Goal: Find contact information: Find contact information

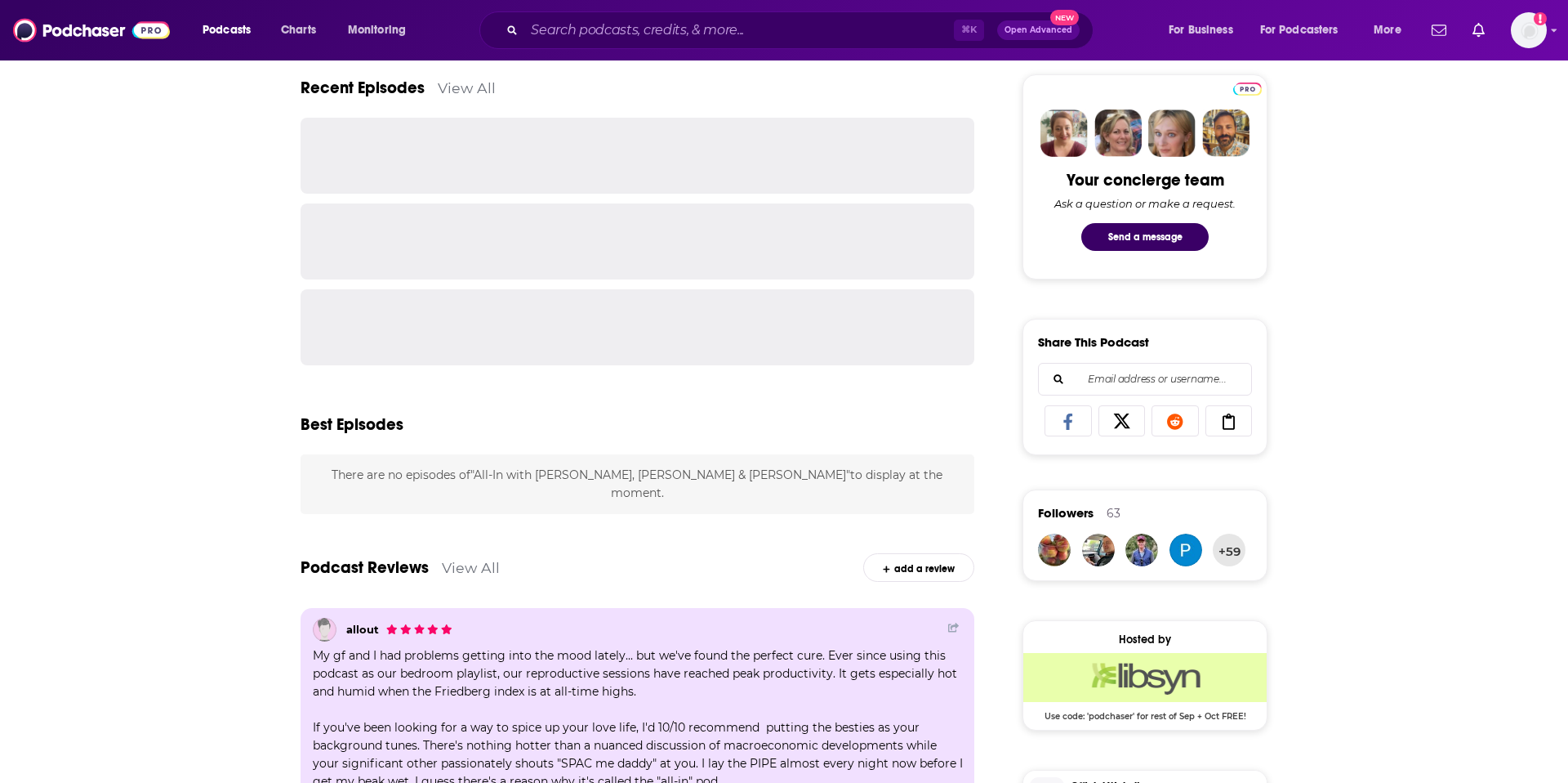
scroll to position [890, 0]
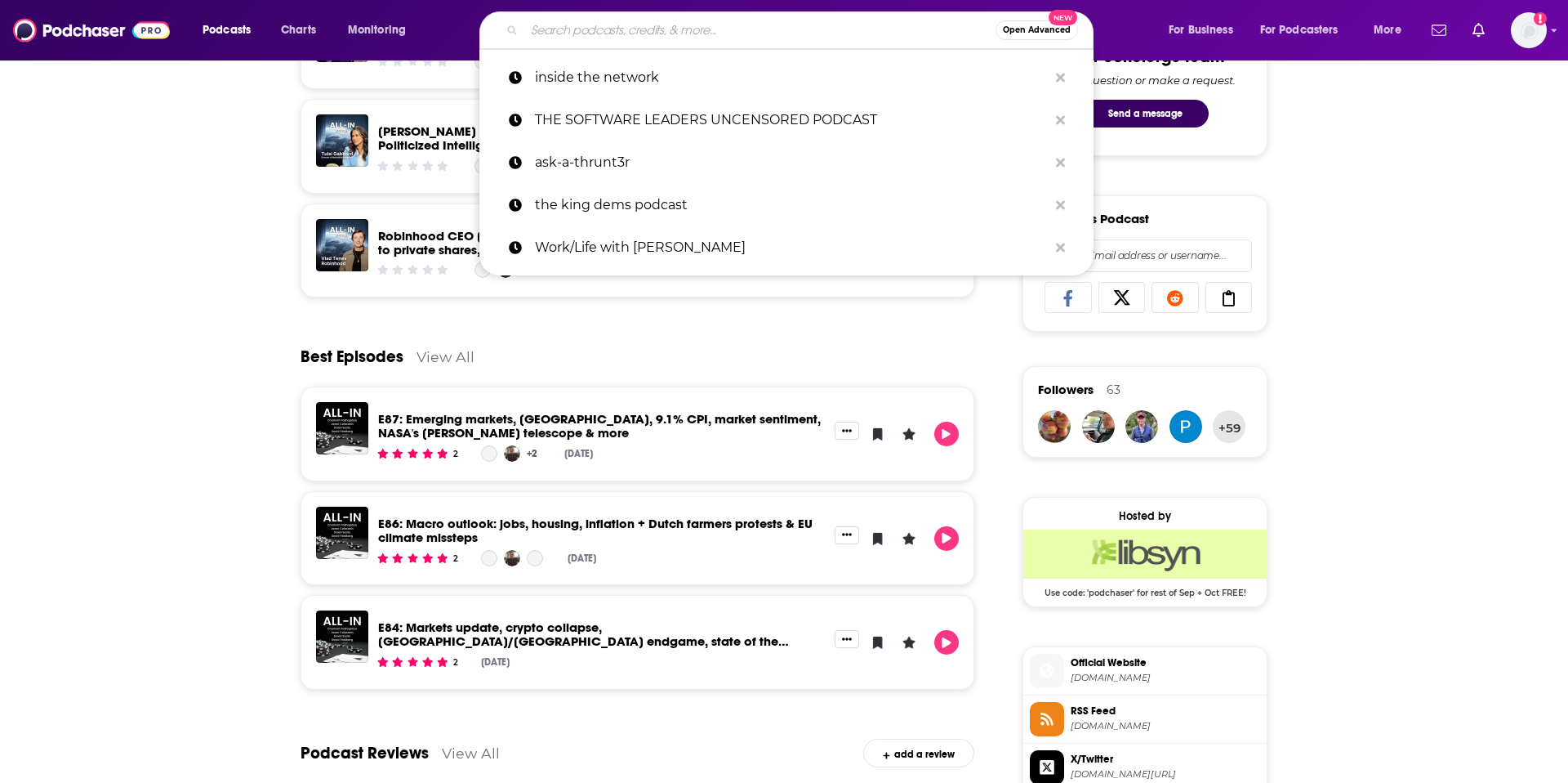
click at [581, 35] on input "Search podcasts, credits, & more..." at bounding box center [759, 30] width 471 height 26
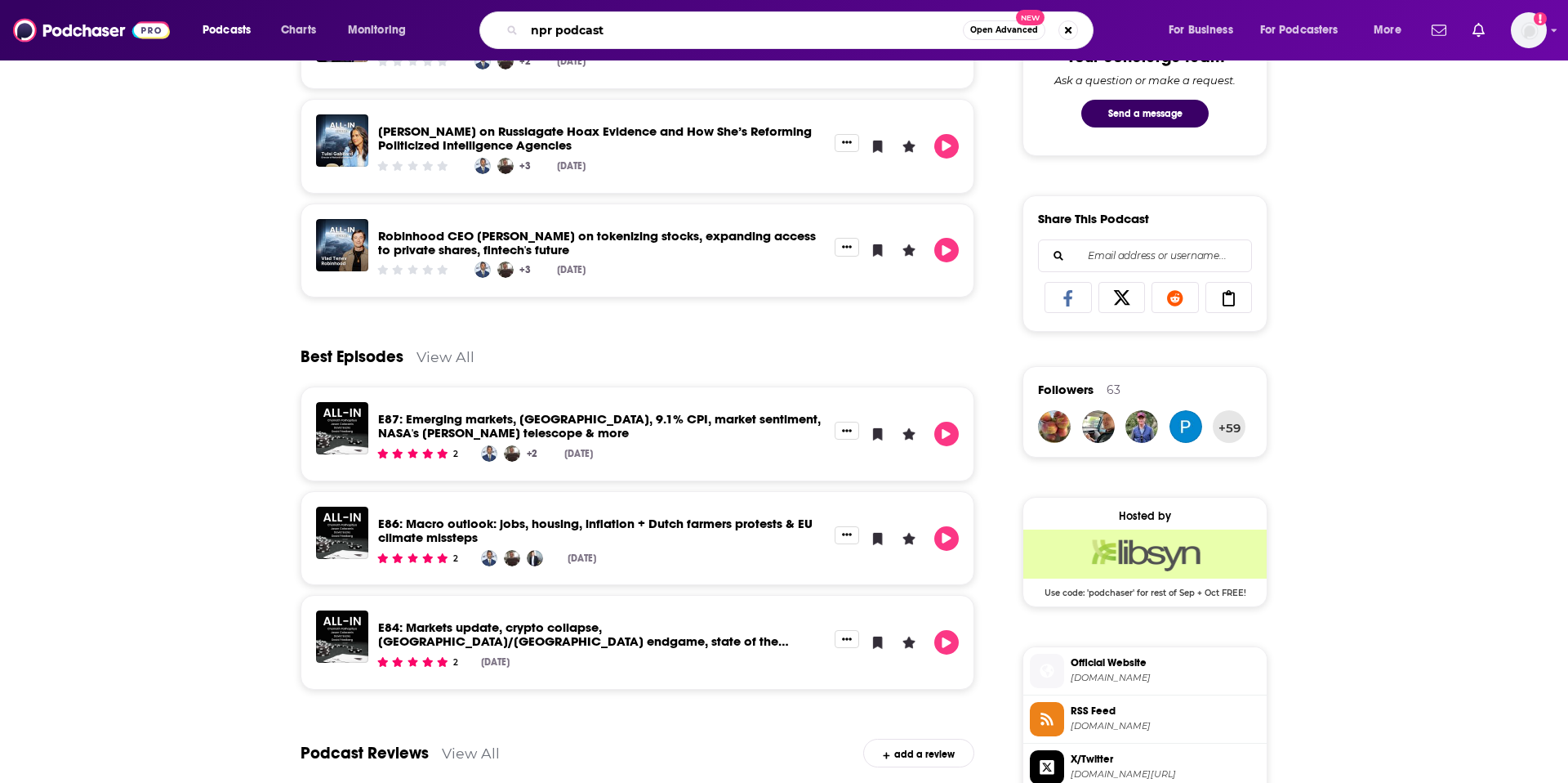
type input "npr podcasts"
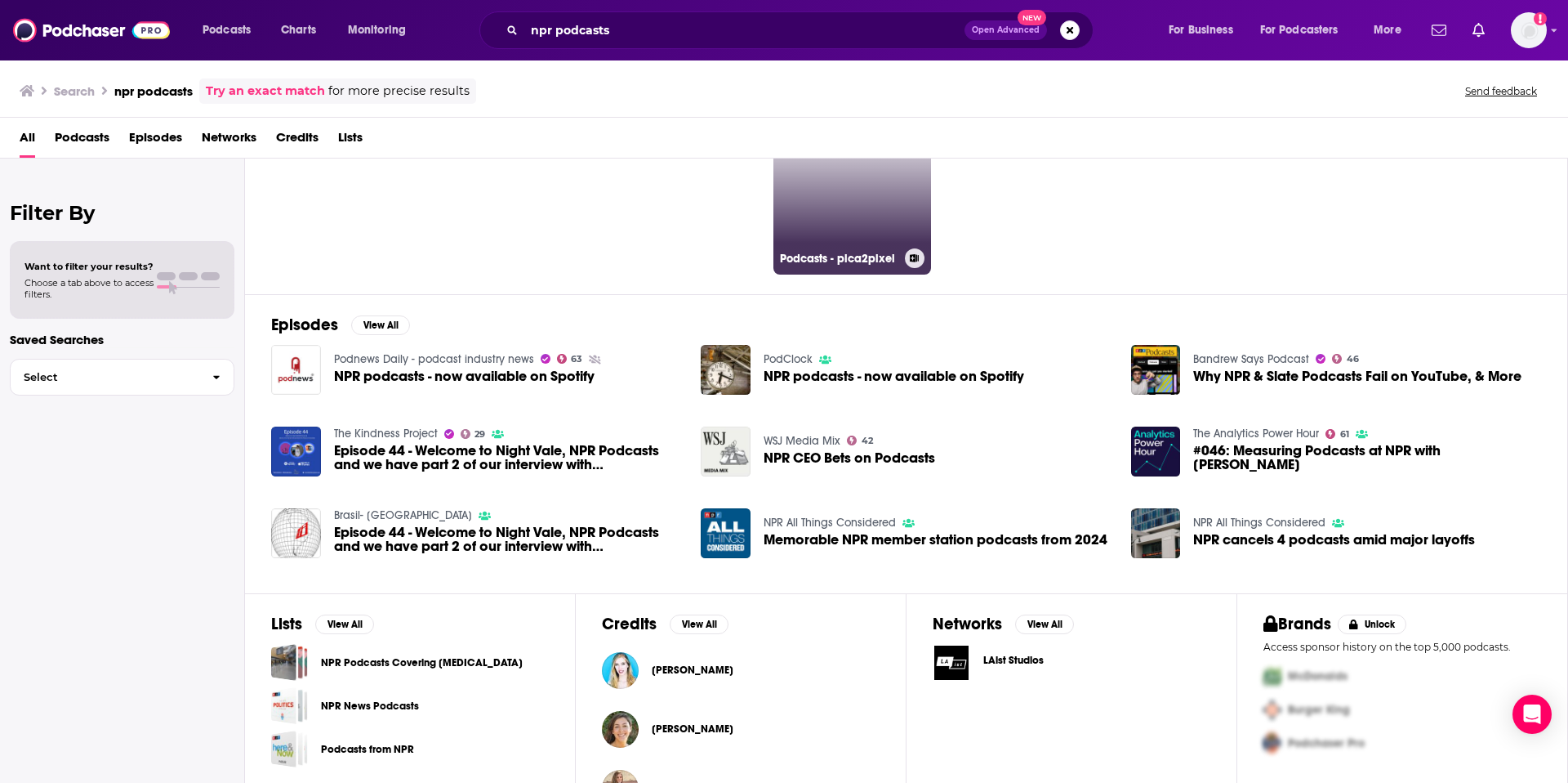
scroll to position [131, 0]
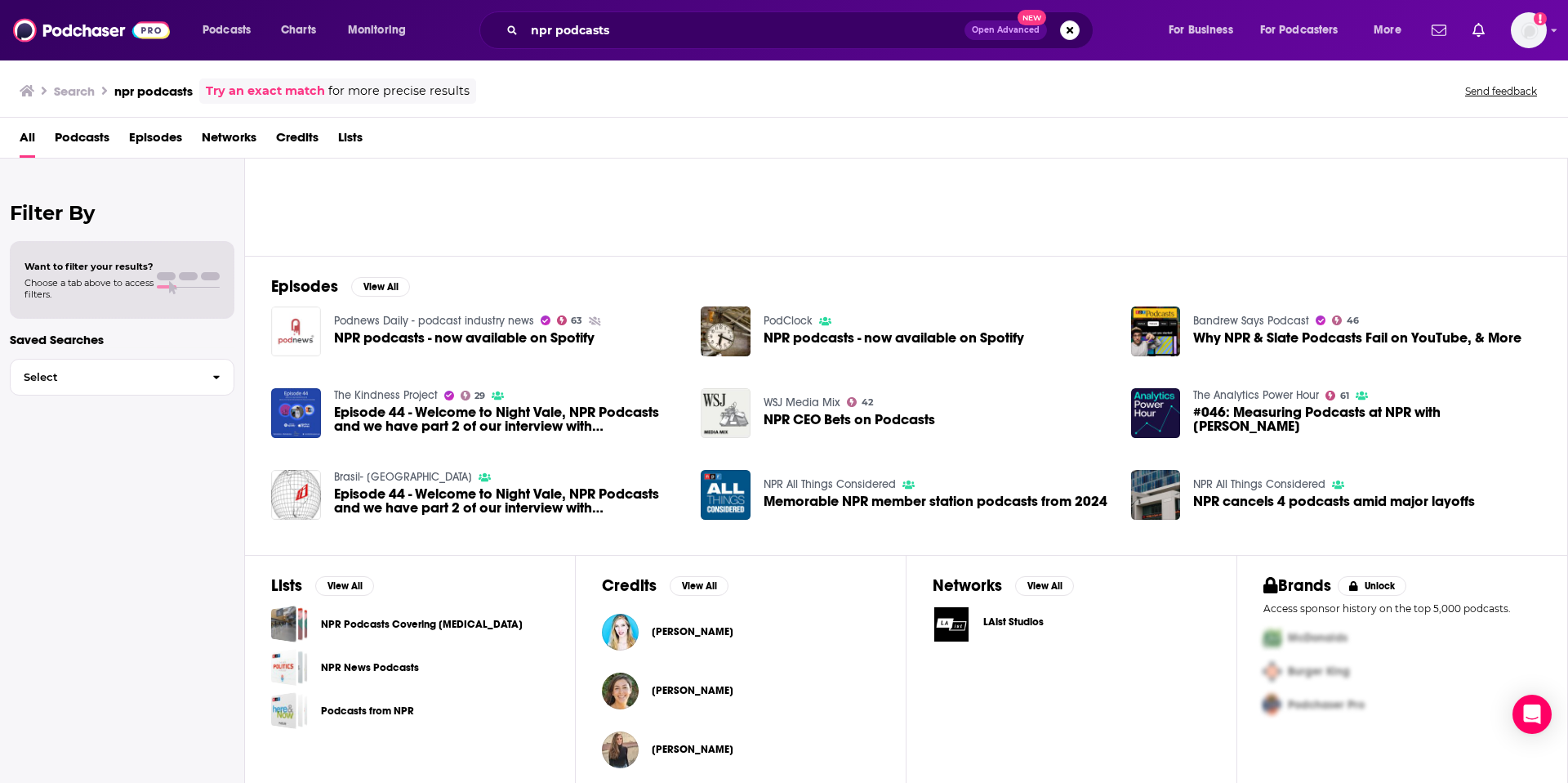
click at [295, 331] on img "NPR podcasts - now available on Spotify" at bounding box center [295, 330] width 50 height 50
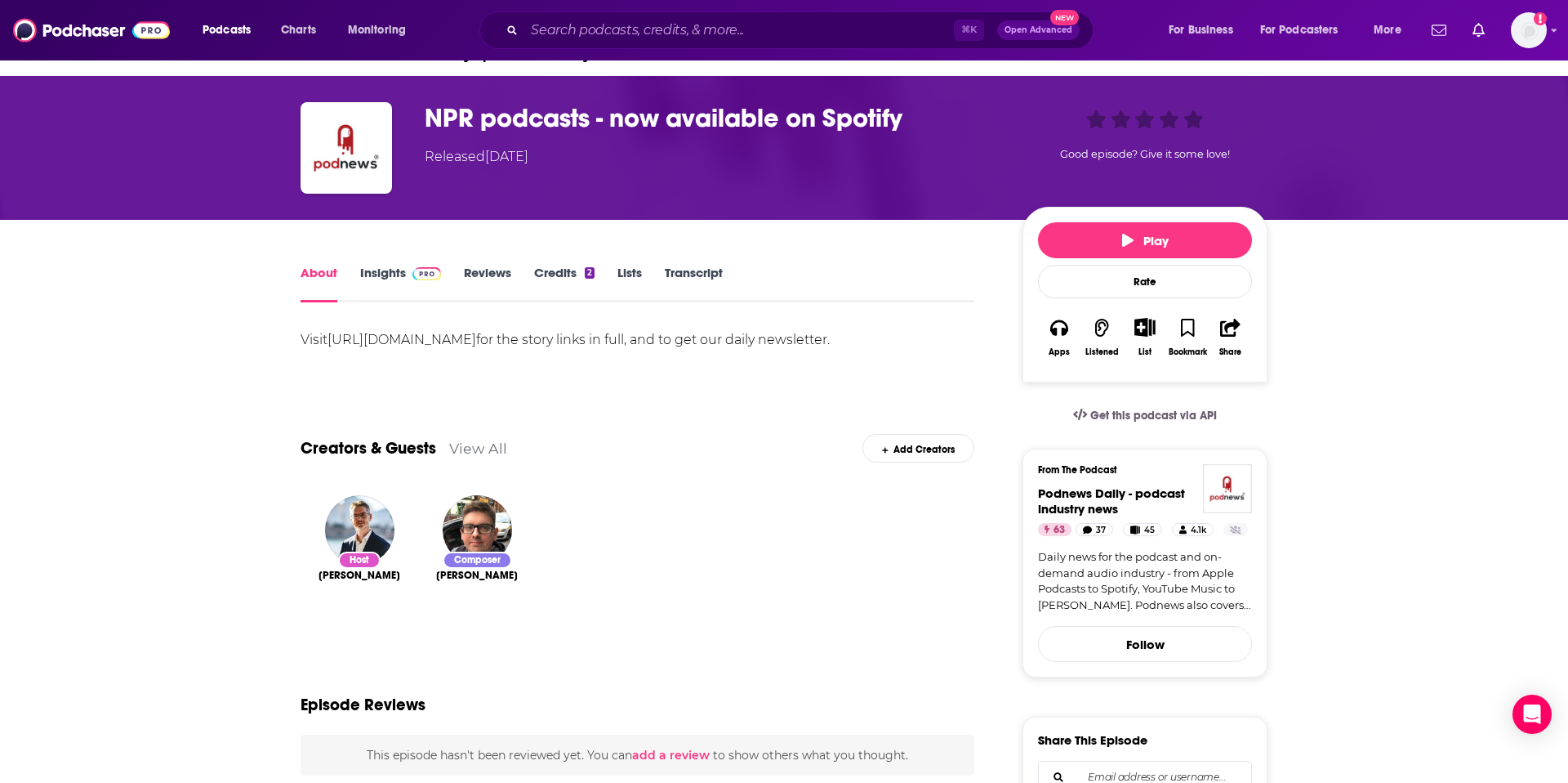
scroll to position [47, 0]
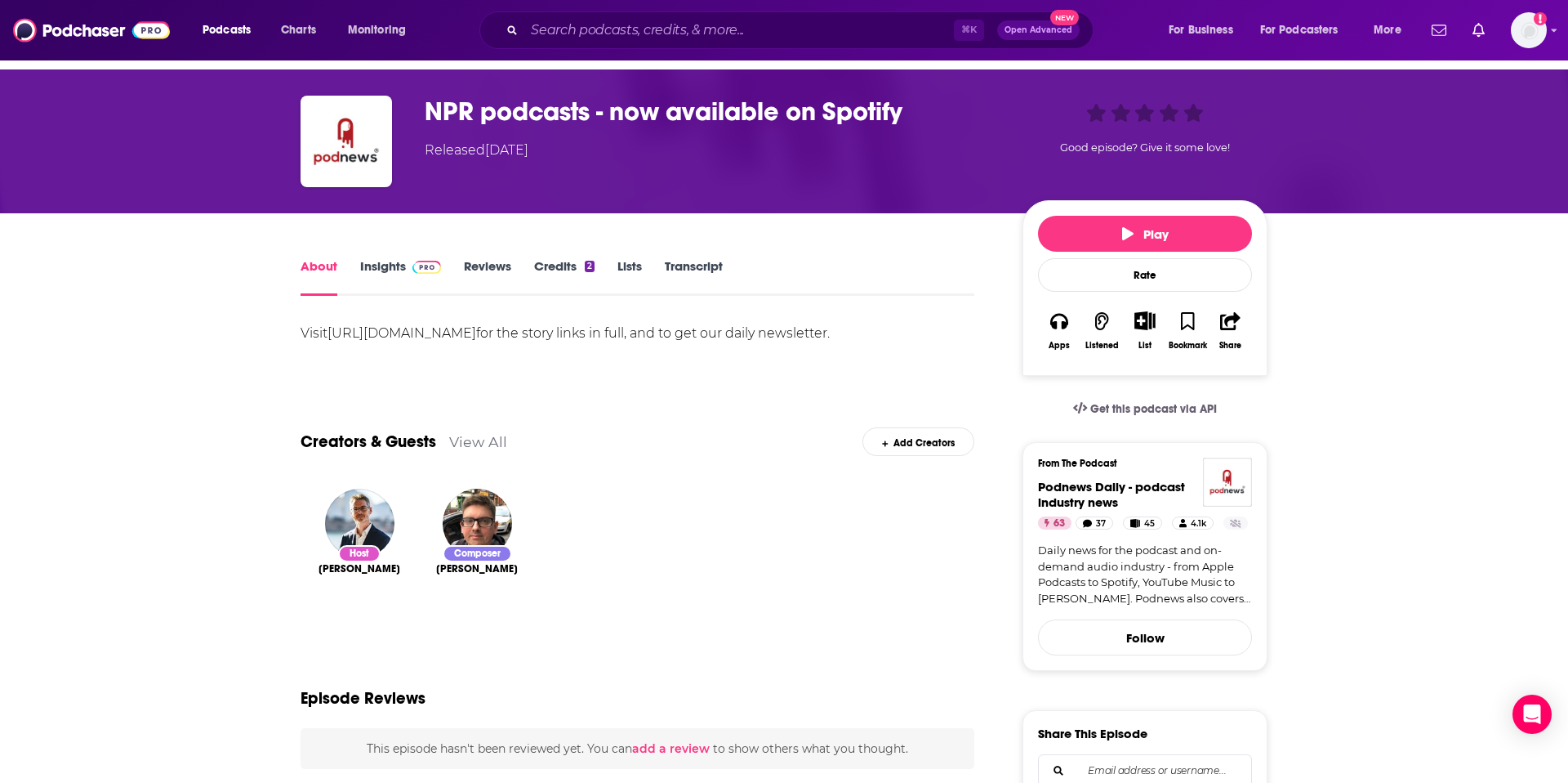
click at [383, 263] on link "Insights" at bounding box center [400, 277] width 81 height 38
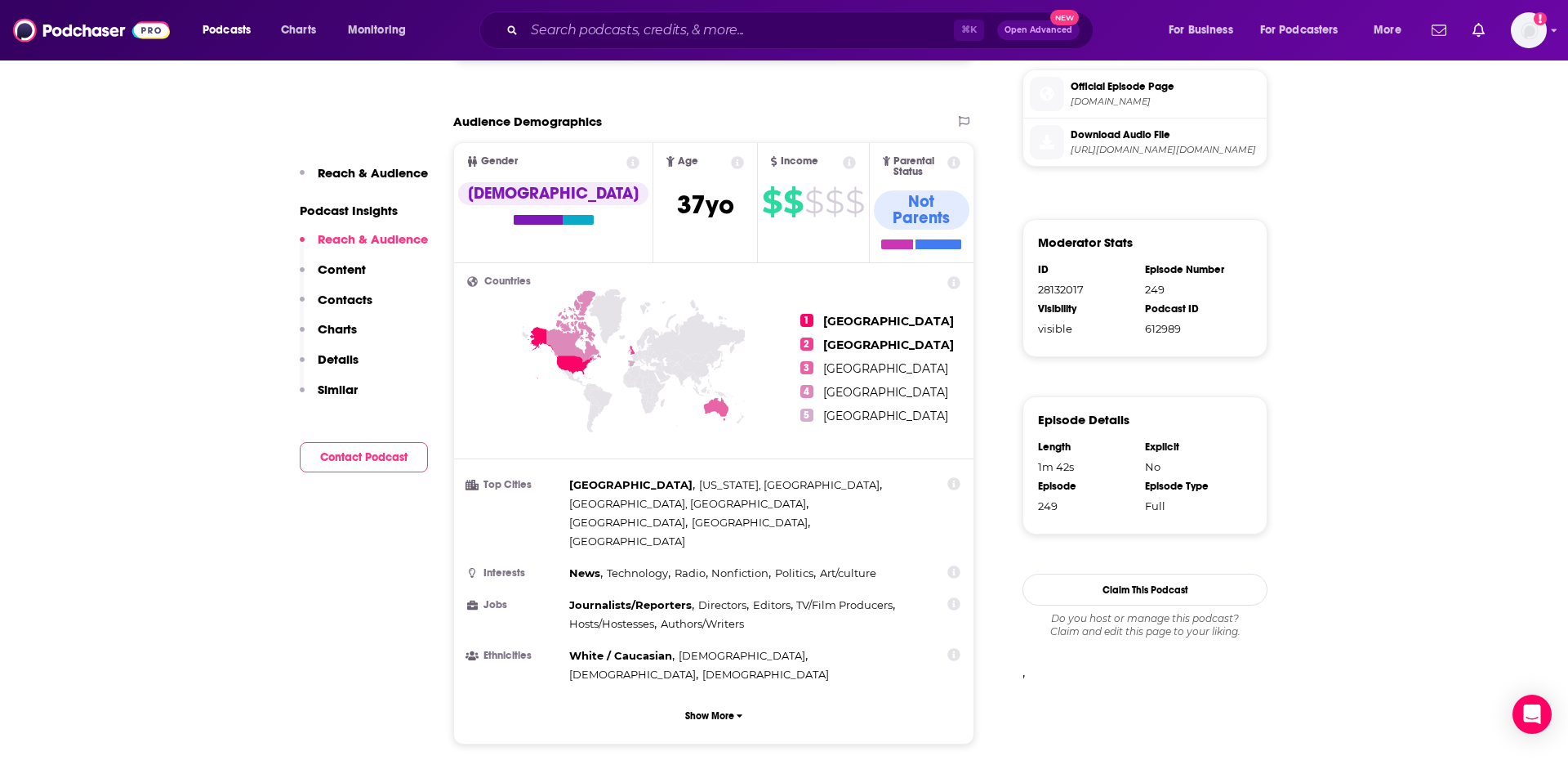
scroll to position [862, 0]
click at [367, 302] on p "Contacts" at bounding box center [345, 299] width 54 height 16
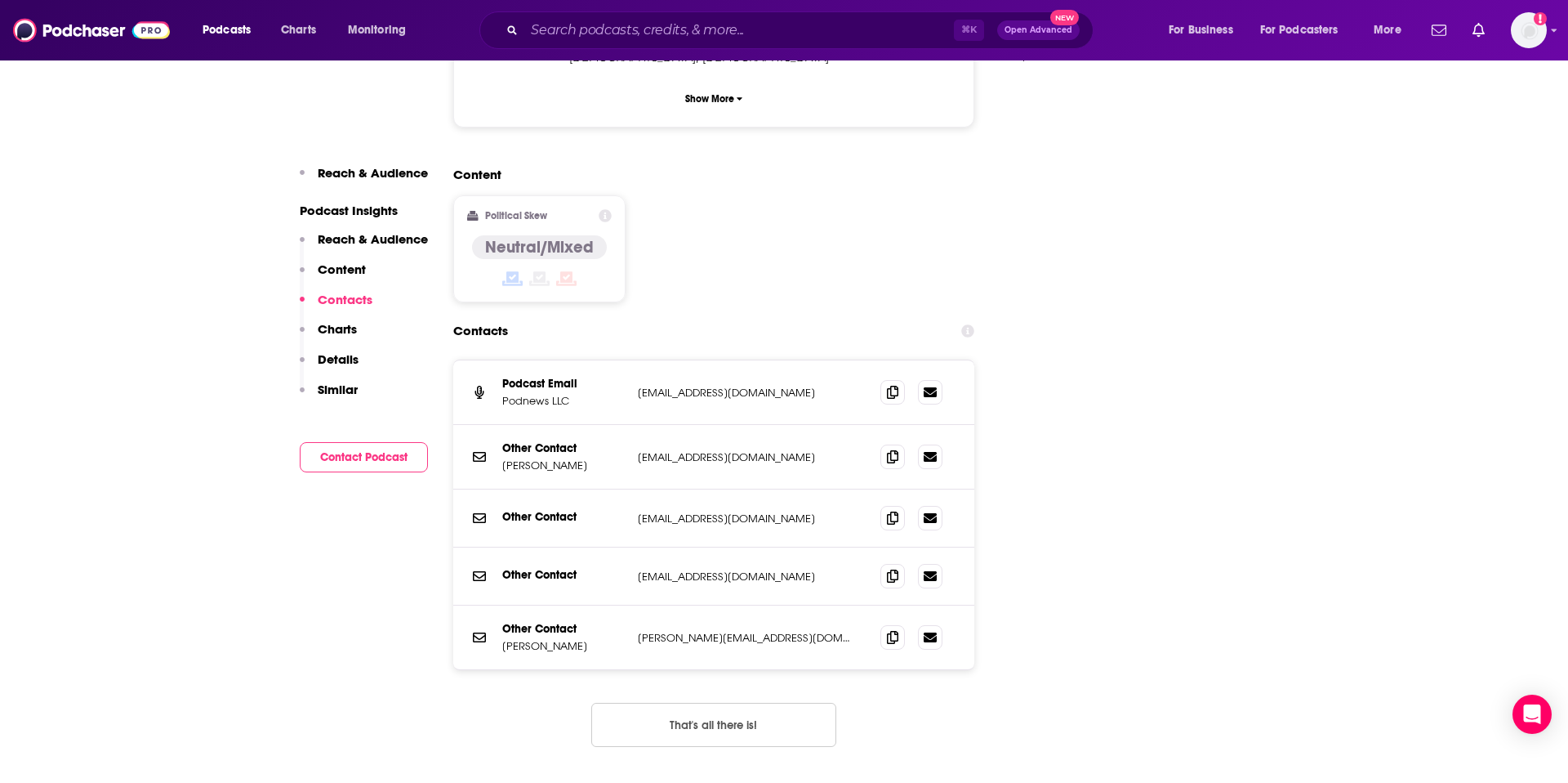
scroll to position [1491, 0]
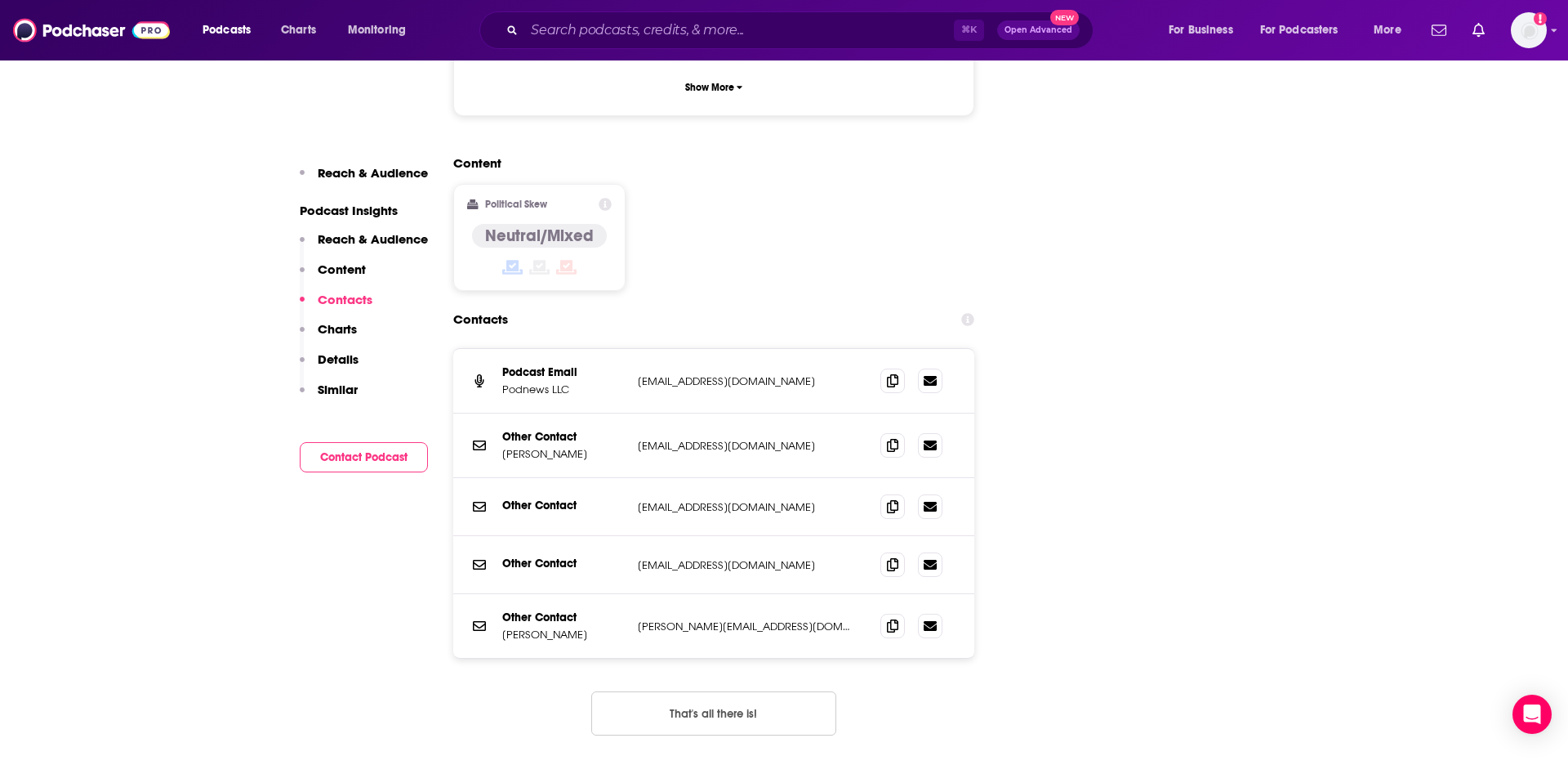
drag, startPoint x: 505, startPoint y: 378, endPoint x: 578, endPoint y: 378, distance: 73.0
click at [583, 447] on p "[PERSON_NAME]" at bounding box center [563, 454] width 122 height 14
